Goal: Information Seeking & Learning: Find specific page/section

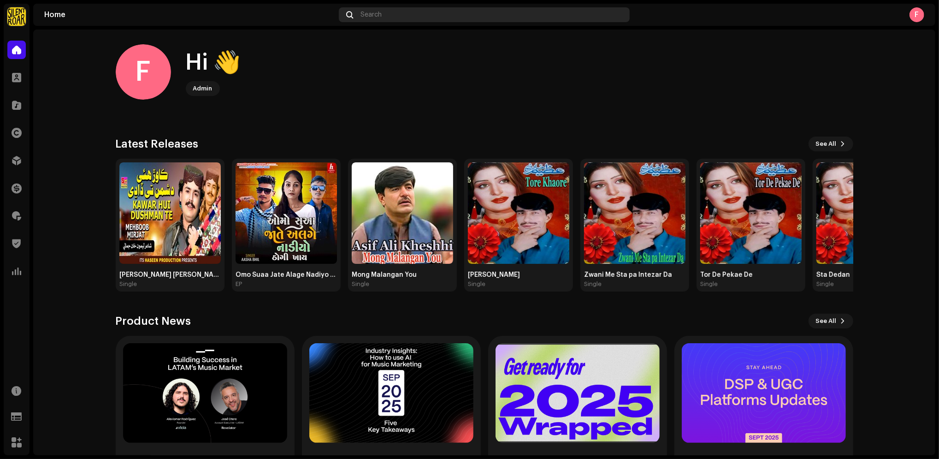
click at [409, 18] on div "Search" at bounding box center [484, 14] width 291 height 15
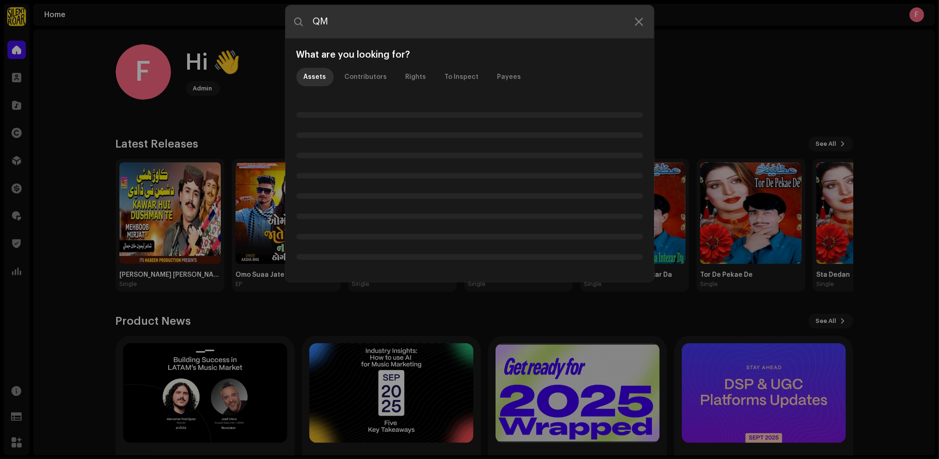
type input "QMS"
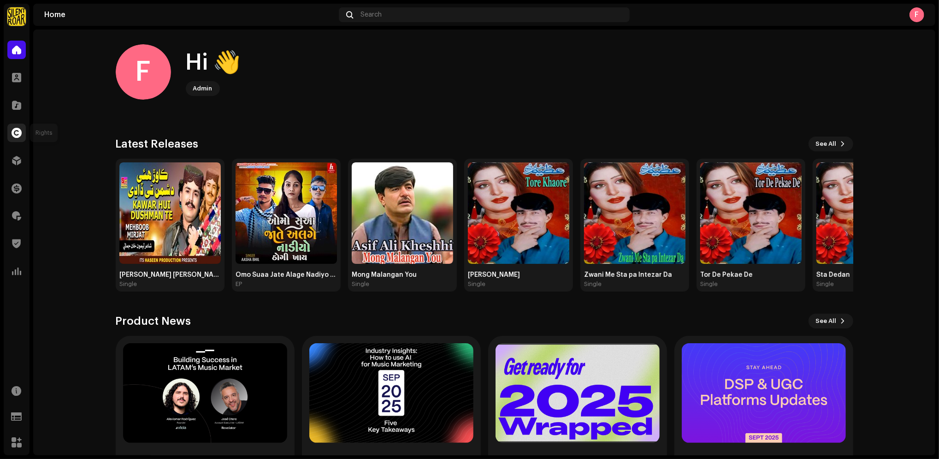
click at [18, 131] on span at bounding box center [17, 132] width 10 height 7
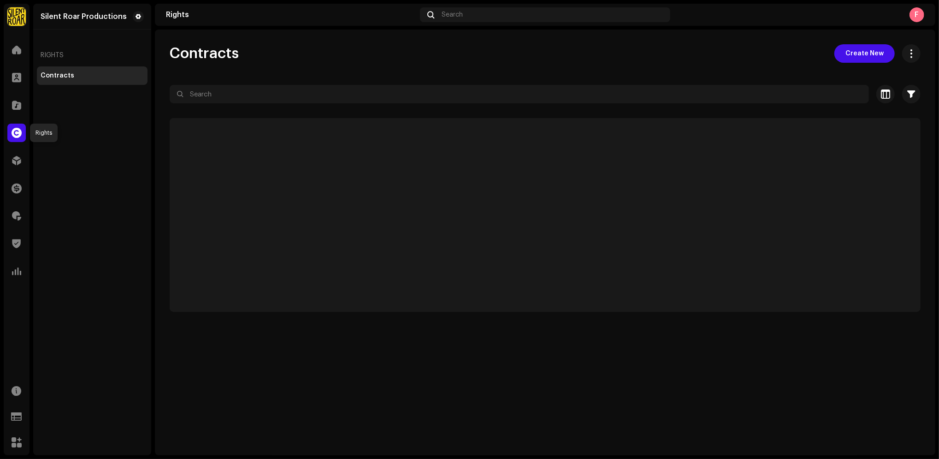
click at [16, 134] on span at bounding box center [17, 132] width 10 height 7
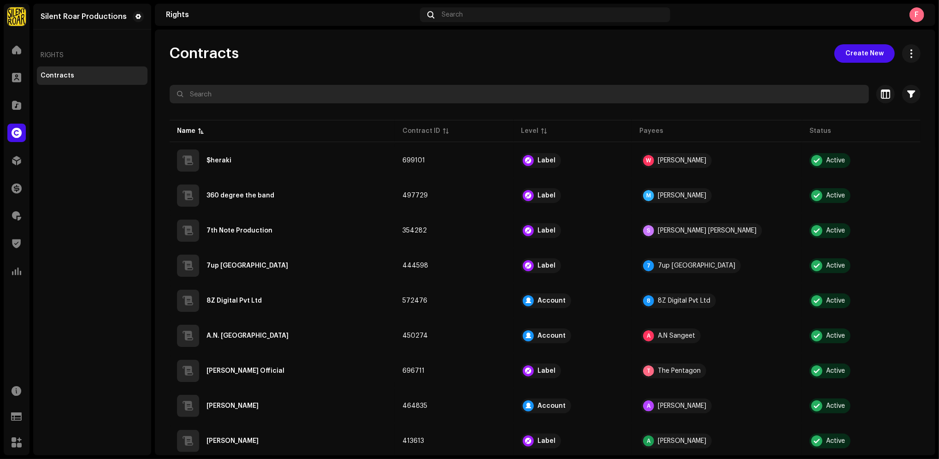
click at [248, 96] on input "text" at bounding box center [519, 94] width 699 height 18
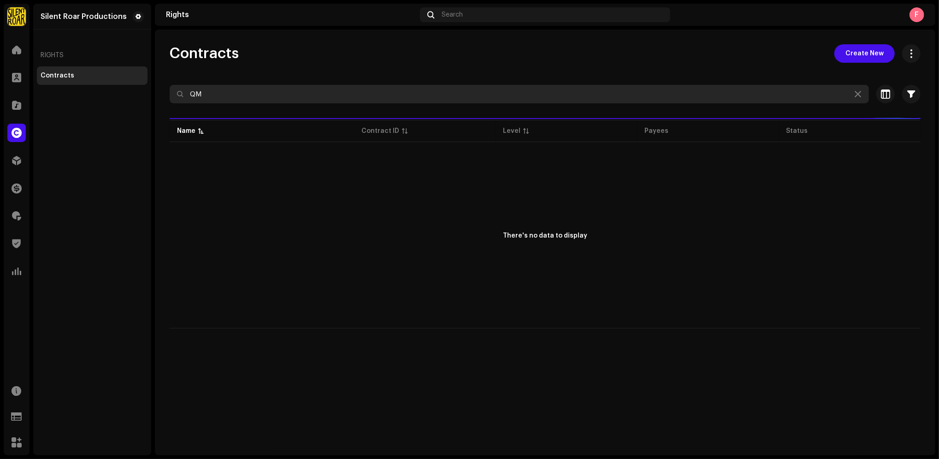
type input "Q"
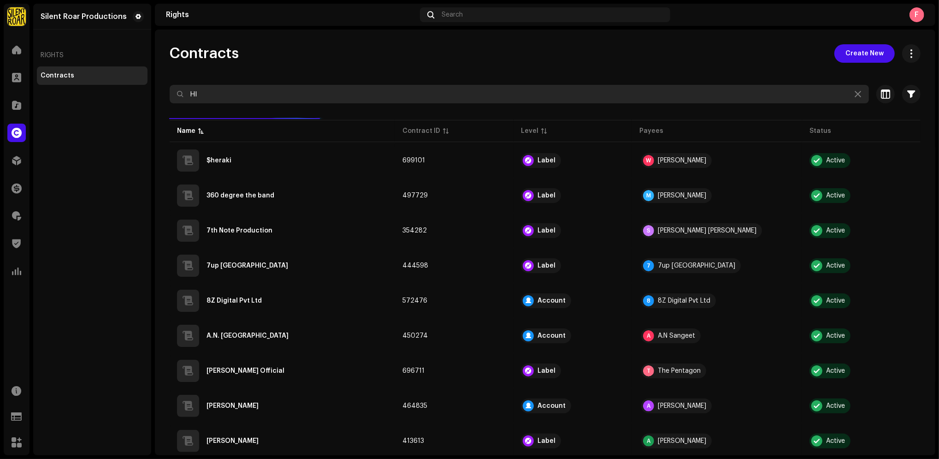
type input "H"
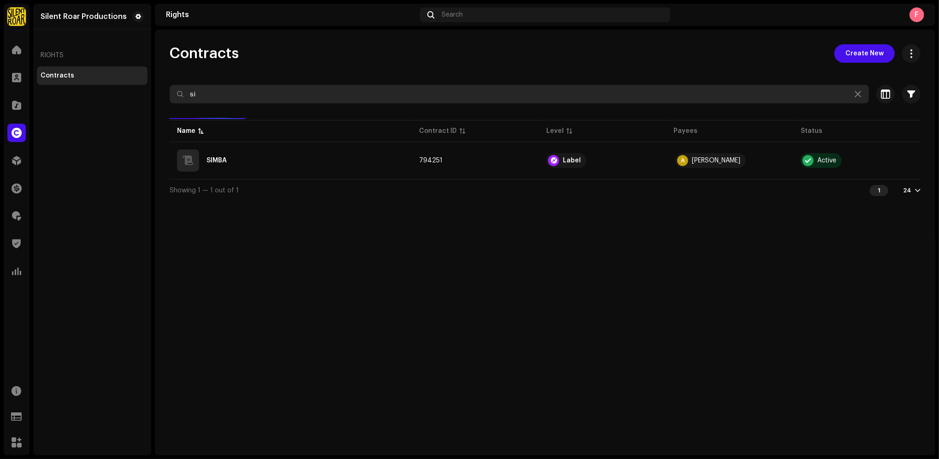
type input "s"
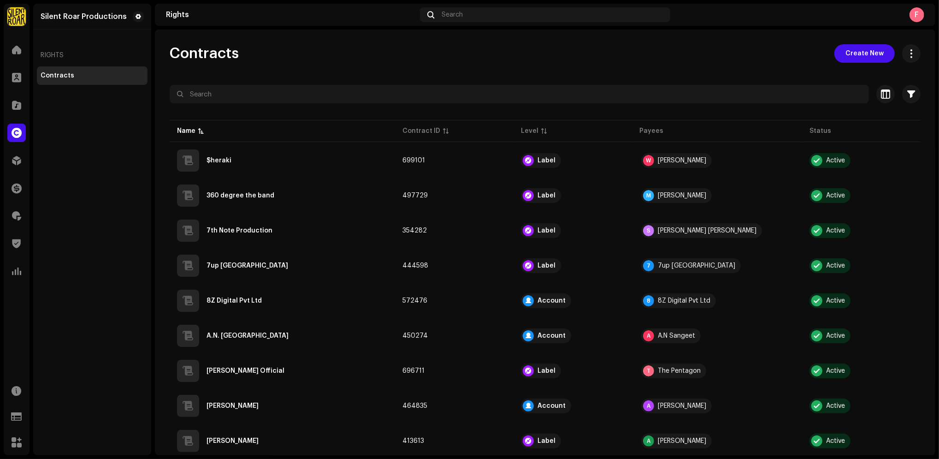
click at [313, 57] on div "Contracts Create New" at bounding box center [545, 53] width 751 height 18
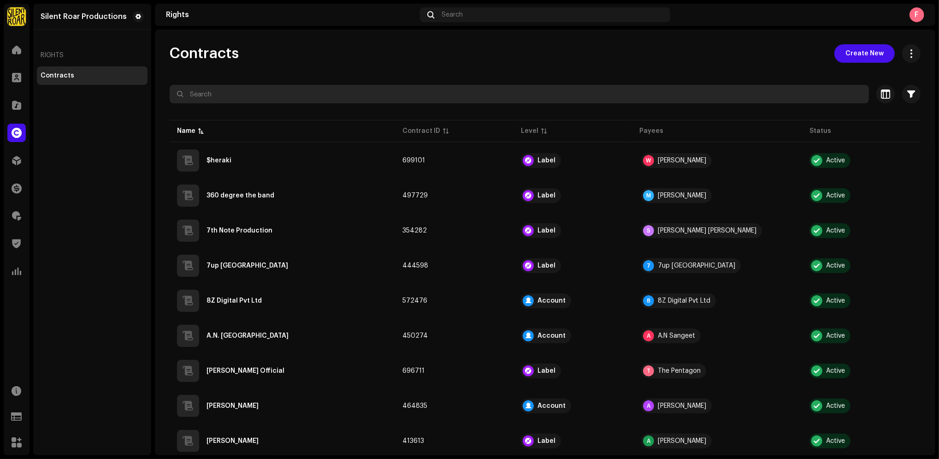
click at [368, 93] on input "text" at bounding box center [519, 94] width 699 height 18
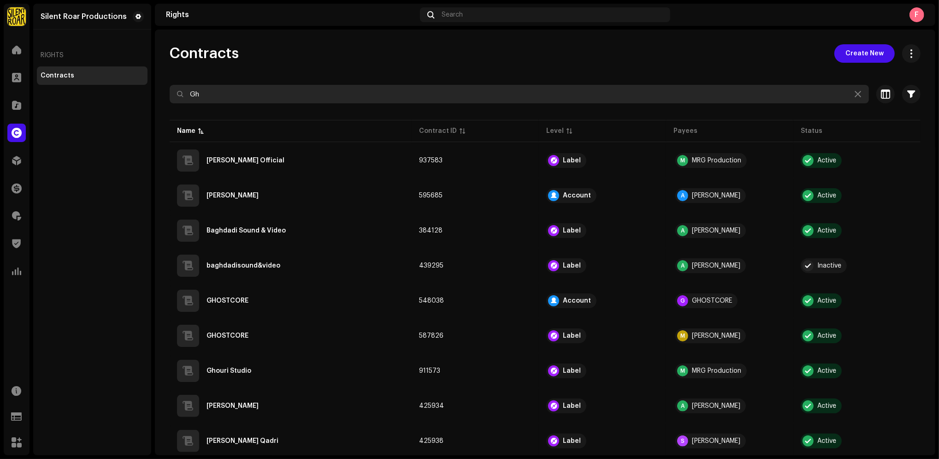
type input "G"
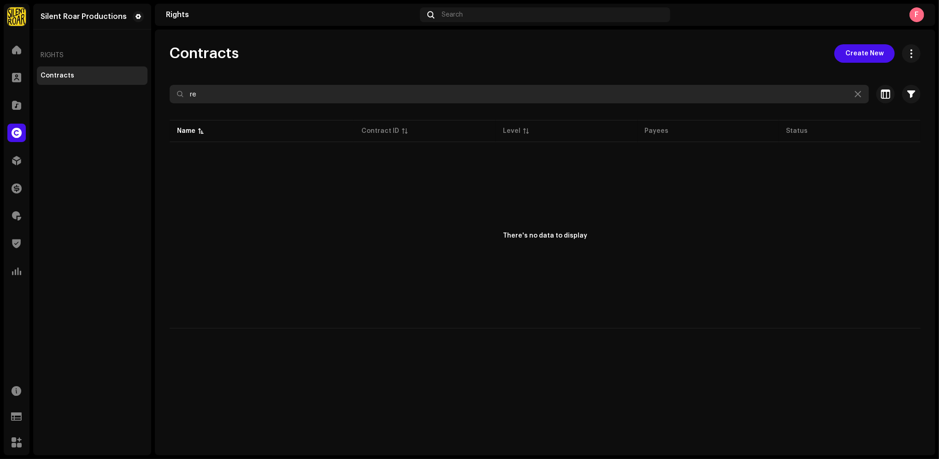
type input "r"
type input "R"
type input "G"
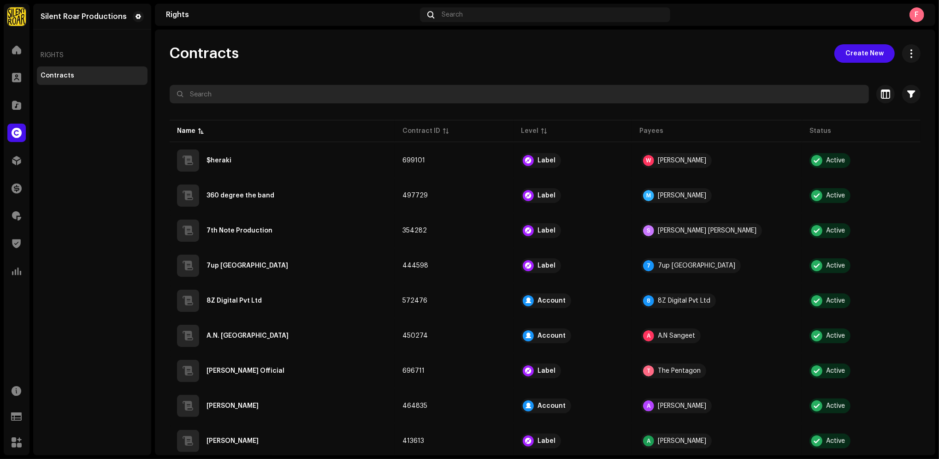
type input "g"
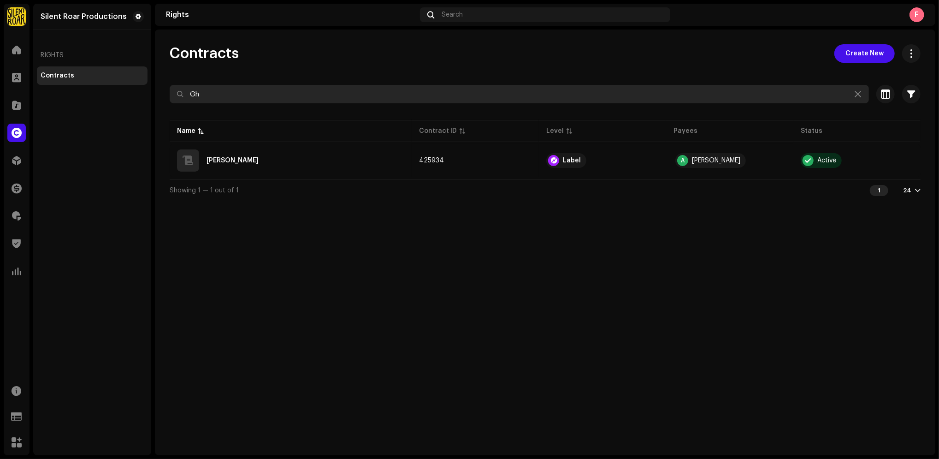
type input "G"
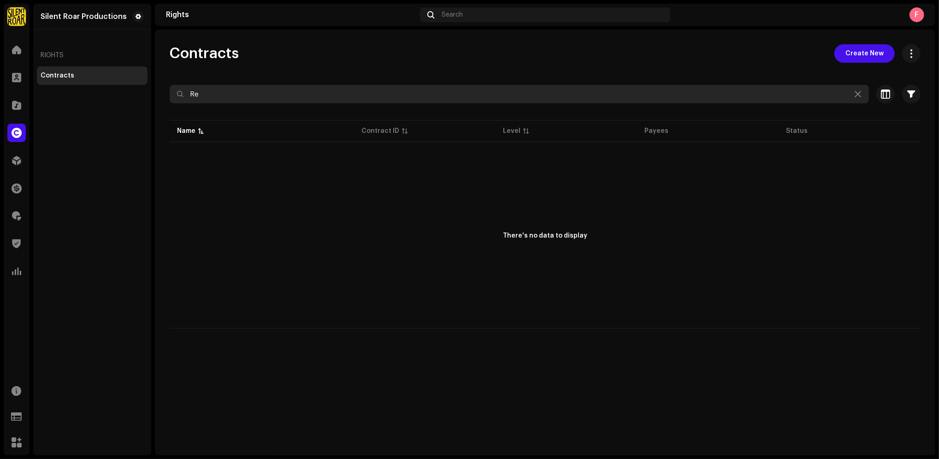
type input "R"
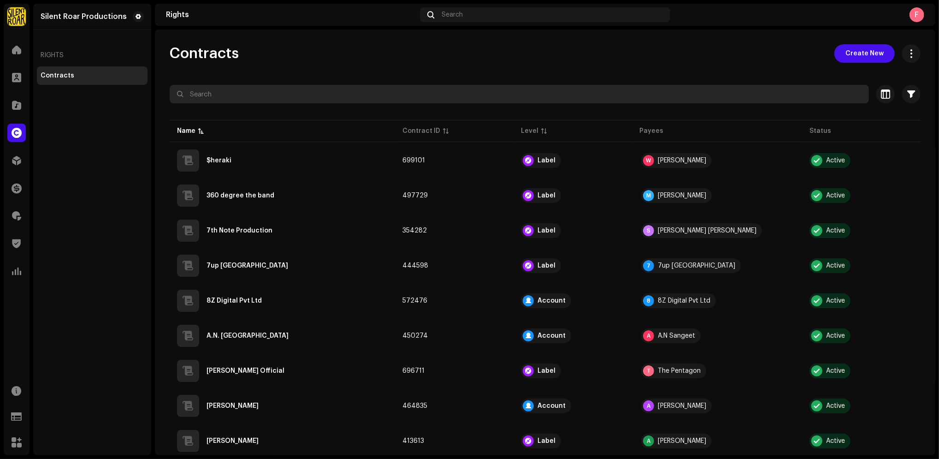
click at [257, 89] on input "text" at bounding box center [519, 94] width 699 height 18
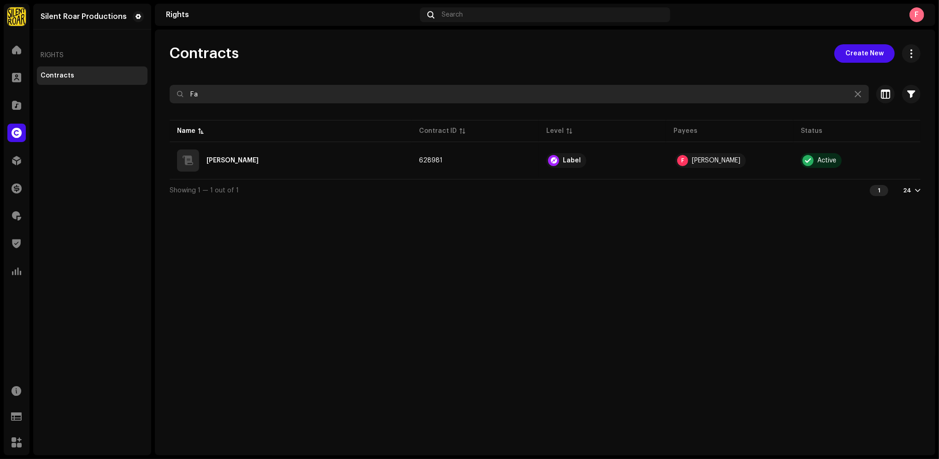
type input "F"
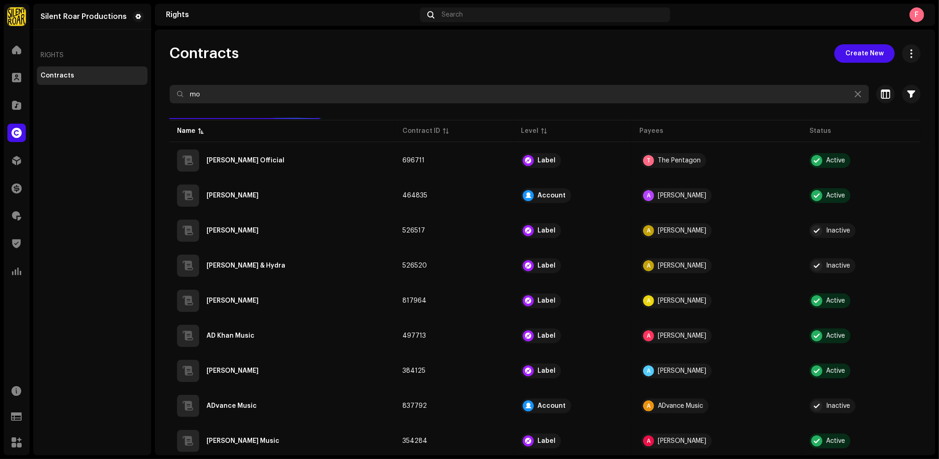
type input "m"
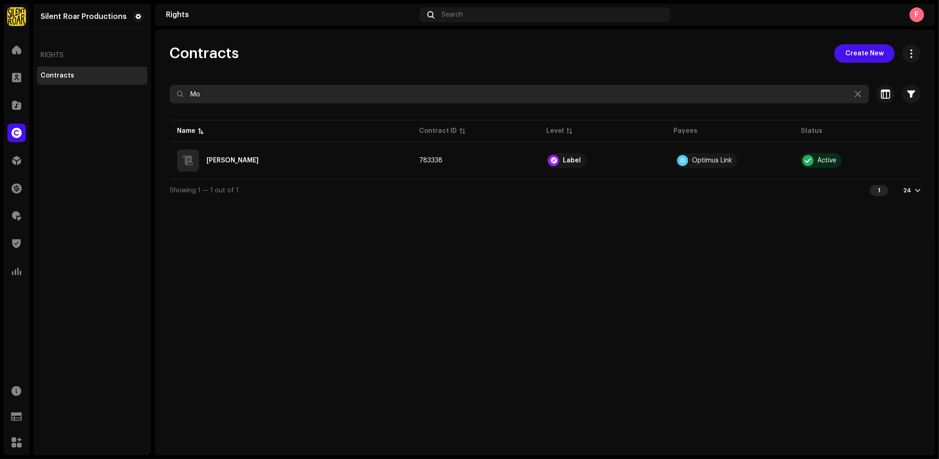
type input "M"
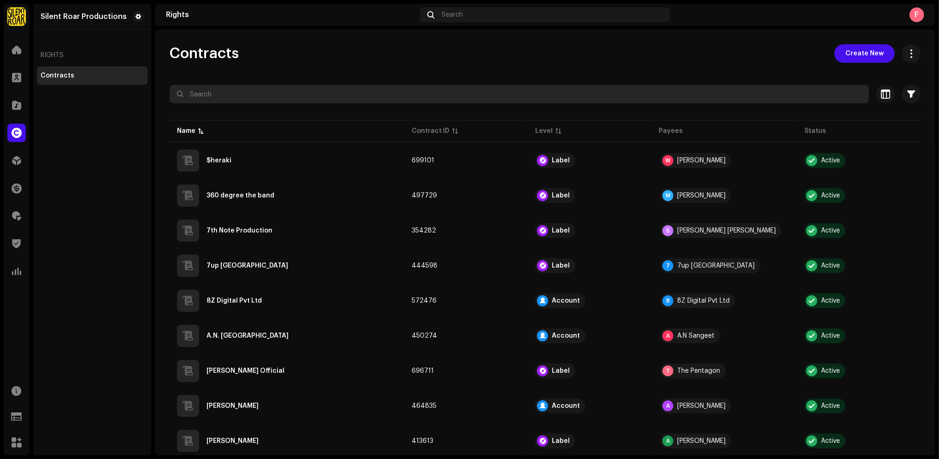
click at [261, 86] on input "text" at bounding box center [519, 94] width 699 height 18
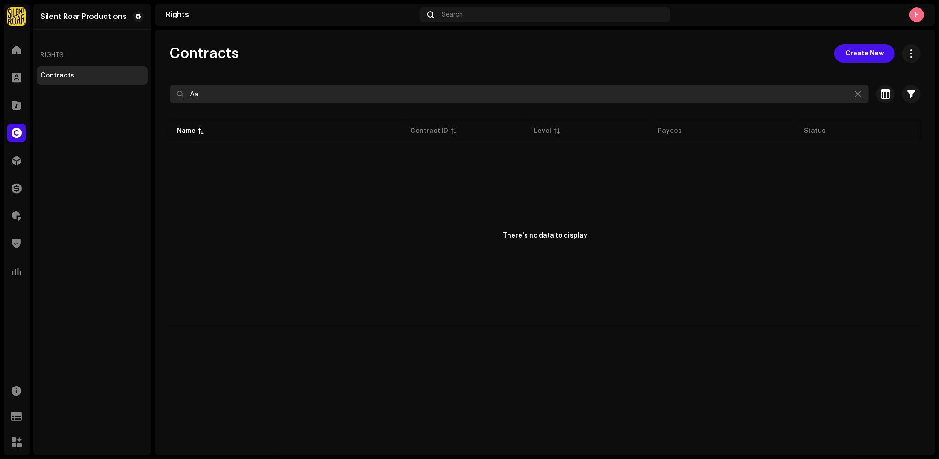
type input "A"
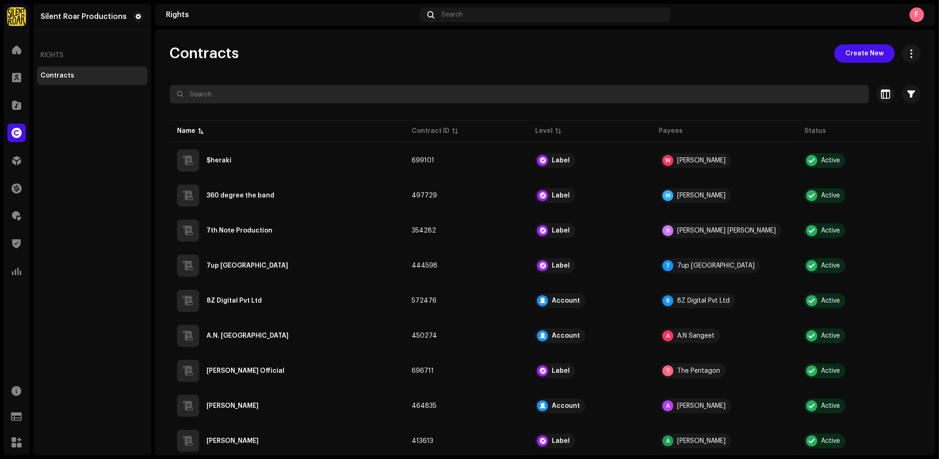
click at [377, 93] on input "text" at bounding box center [519, 94] width 699 height 18
type input "q"
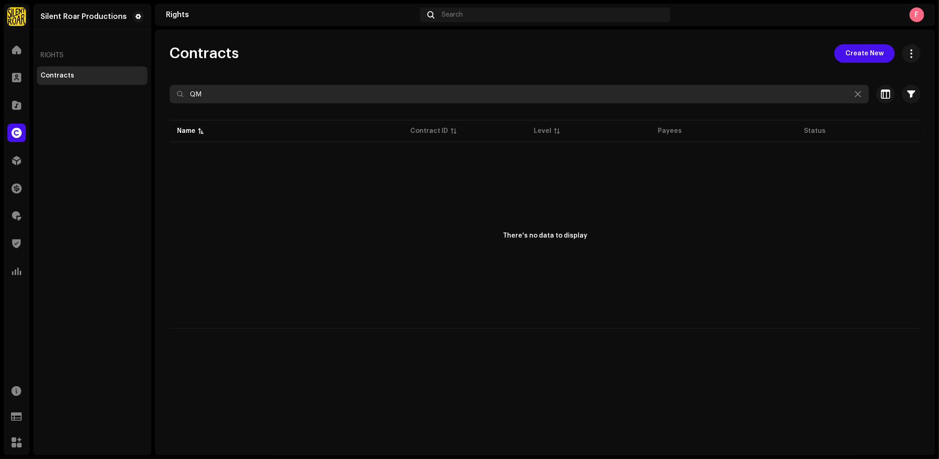
type input "Q"
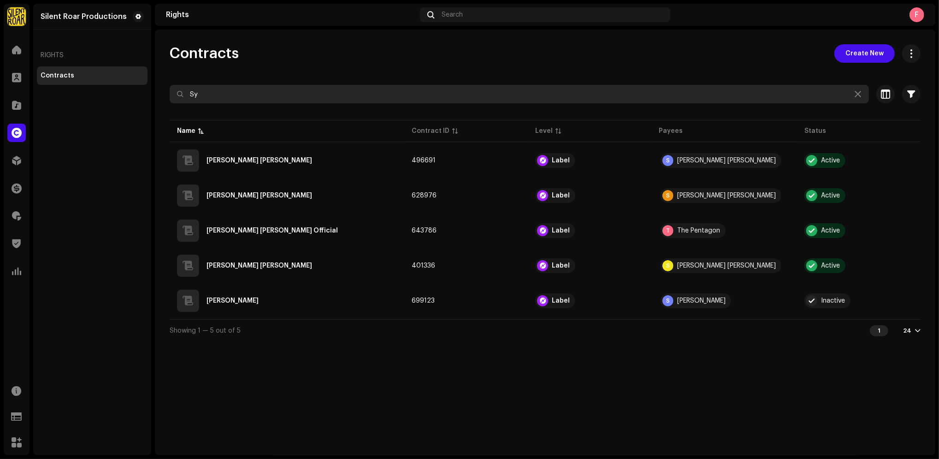
type input "S"
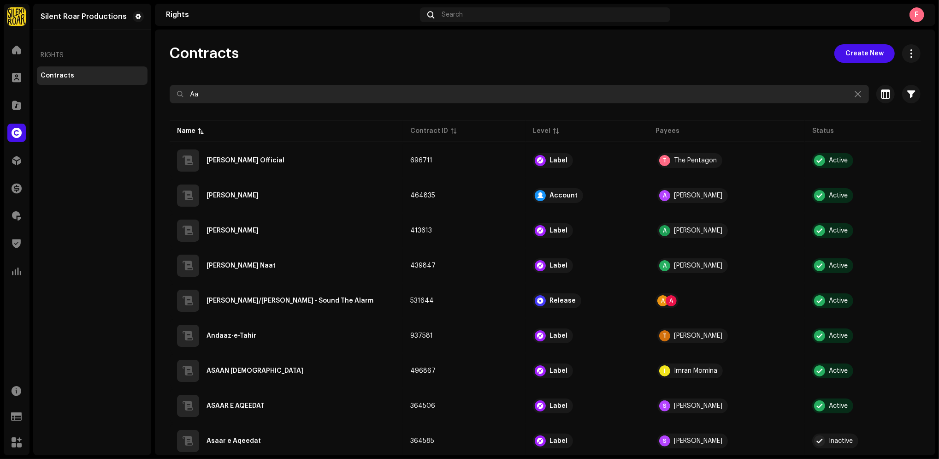
type input "A"
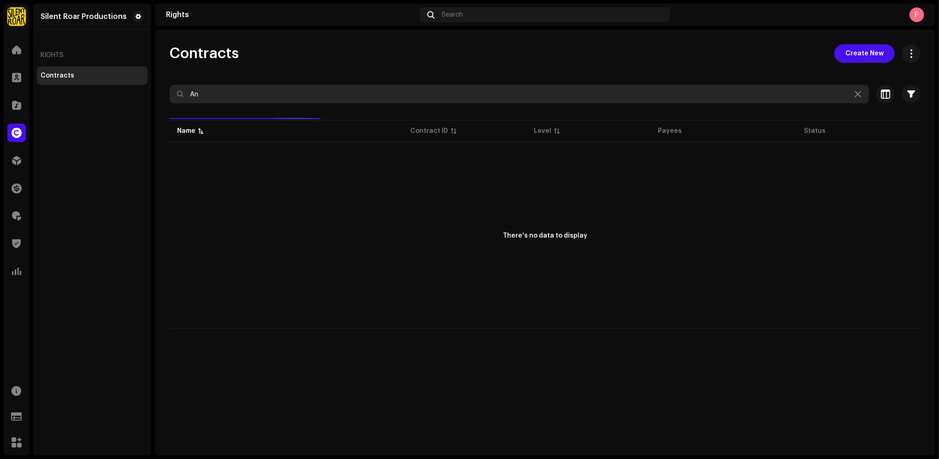
type input "A"
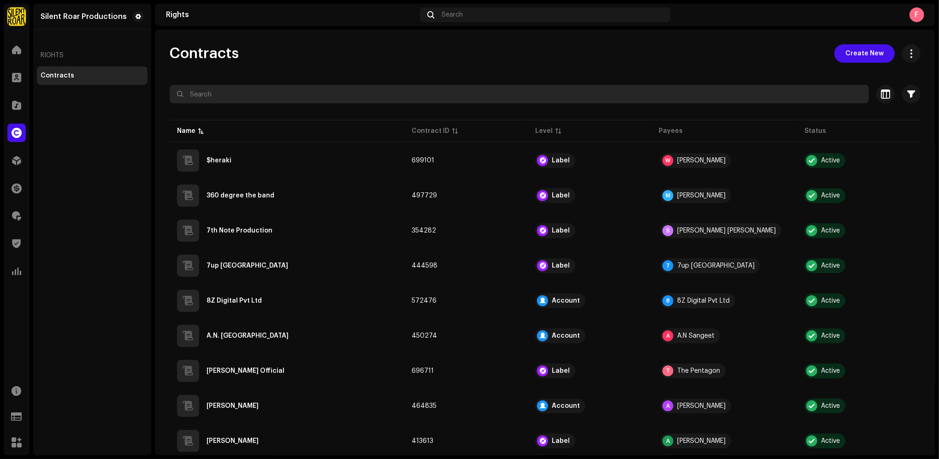
type input "A"
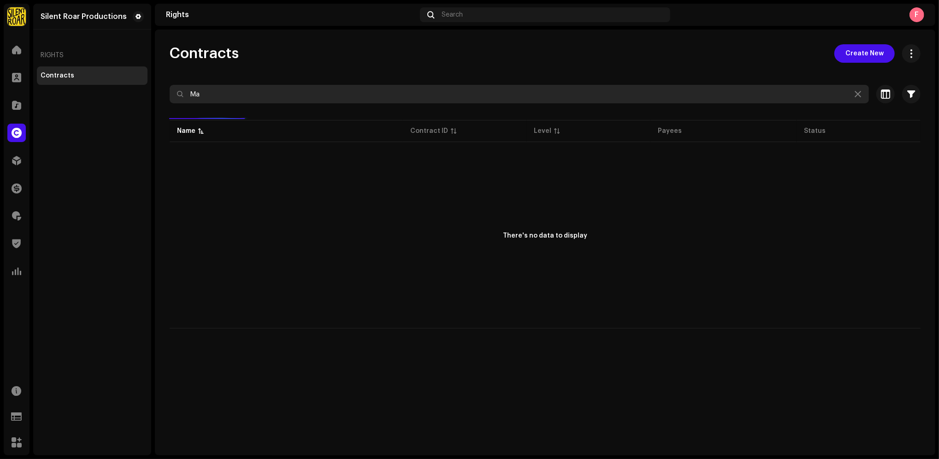
type input "M"
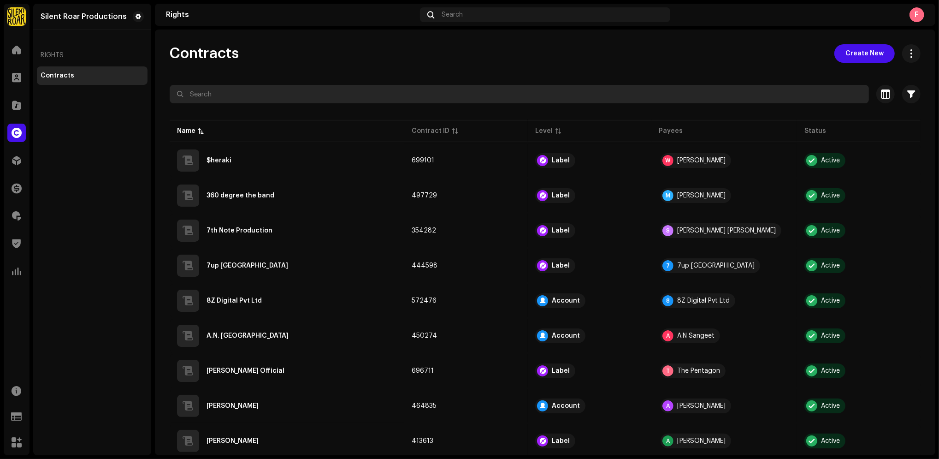
click at [379, 89] on input "text" at bounding box center [519, 94] width 699 height 18
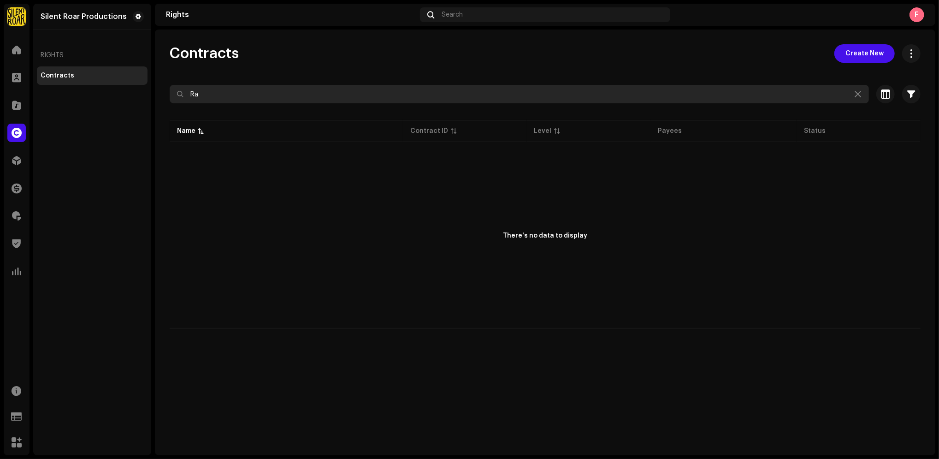
type input "R"
